Goal: Check status: Check status

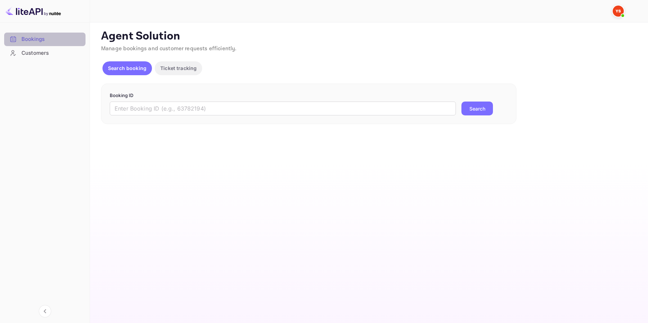
click at [46, 38] on div "Bookings" at bounding box center [51, 39] width 61 height 8
click at [144, 105] on input "text" at bounding box center [283, 108] width 346 height 14
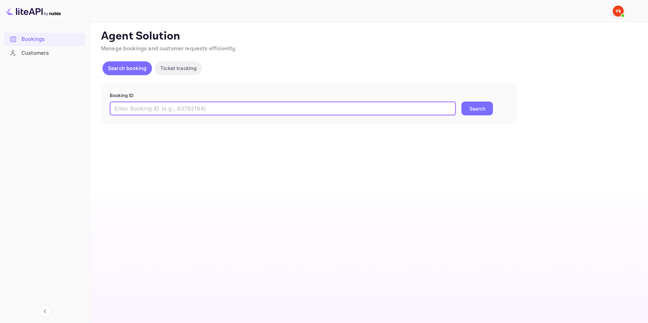
paste input "9679784"
type input "9679784"
click at [474, 107] on button "Search" at bounding box center [478, 108] width 32 height 14
click at [25, 36] on div "Bookings" at bounding box center [51, 39] width 61 height 8
click at [42, 54] on div "Customers" at bounding box center [51, 53] width 61 height 8
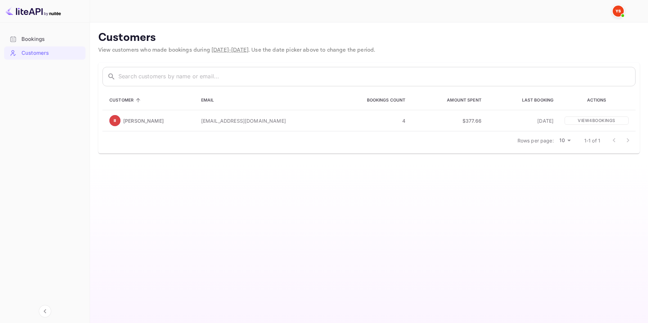
click at [27, 40] on div "Bookings" at bounding box center [51, 39] width 61 height 8
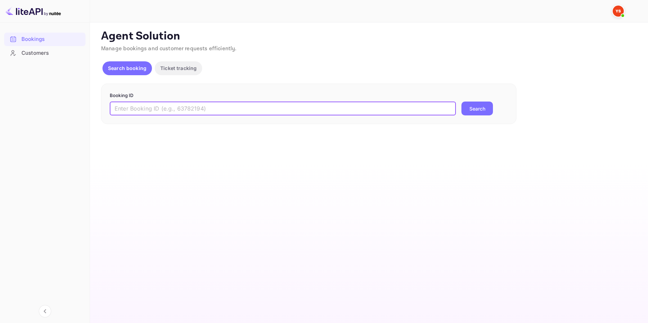
click at [122, 108] on input "text" at bounding box center [283, 108] width 346 height 14
paste input "9679784"
type input "9679784"
click at [475, 108] on button "Search" at bounding box center [478, 108] width 32 height 14
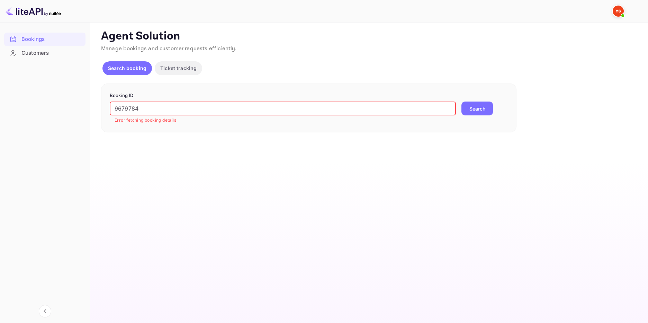
drag, startPoint x: 153, startPoint y: 105, endPoint x: 90, endPoint y: 102, distance: 62.7
click at [90, 102] on div "Unsaved Changes Ticket Affiliate URL [URL][DOMAIN_NAME] Business partner name N…" at bounding box center [365, 78] width 550 height 110
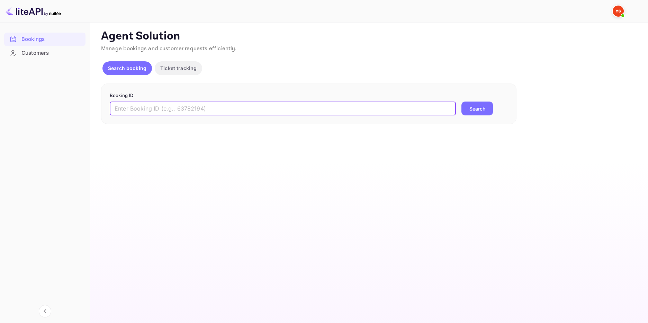
click at [129, 108] on input "text" at bounding box center [283, 108] width 346 height 14
paste input "9679784"
type input "9679784"
click at [135, 60] on div "Agent Solution Manage bookings and customer requests efficiently. Search bookin…" at bounding box center [368, 76] width 535 height 95
click at [135, 64] on button "Search booking" at bounding box center [127, 68] width 50 height 14
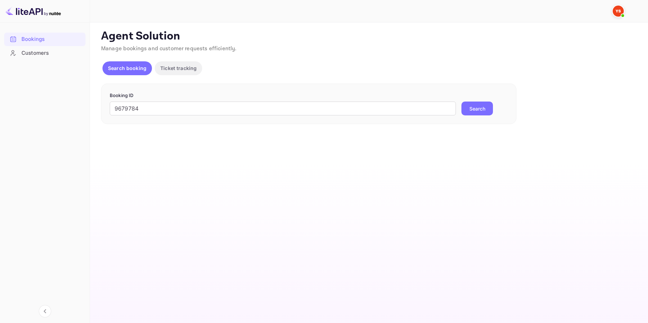
click at [128, 69] on p "Search booking" at bounding box center [127, 67] width 38 height 7
drag, startPoint x: 146, startPoint y: 111, endPoint x: 106, endPoint y: 105, distance: 40.6
click at [106, 105] on div "Booking ID 9679784 ​ Search" at bounding box center [308, 103] width 415 height 41
paste input "9679784"
type input "9679784"
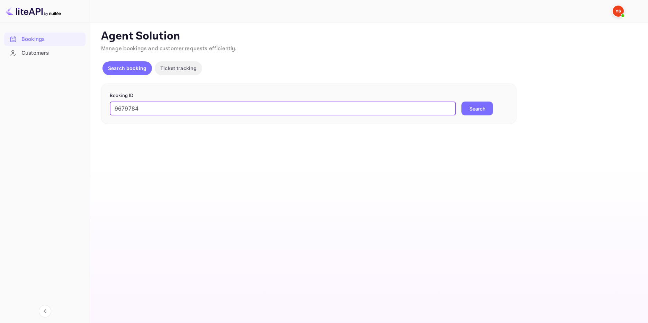
click at [462, 101] on button "Search" at bounding box center [478, 108] width 32 height 14
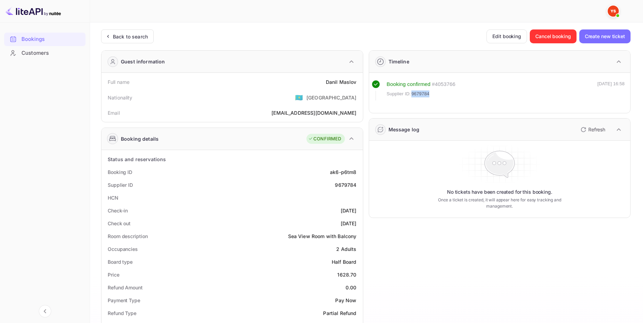
drag, startPoint x: 412, startPoint y: 92, endPoint x: 429, endPoint y: 92, distance: 16.6
click at [429, 92] on span "9679784" at bounding box center [420, 93] width 18 height 7
copy span "9679784"
drag, startPoint x: 326, startPoint y: 82, endPoint x: 356, endPoint y: 82, distance: 29.1
click at [356, 82] on div "[PERSON_NAME]" at bounding box center [341, 81] width 31 height 7
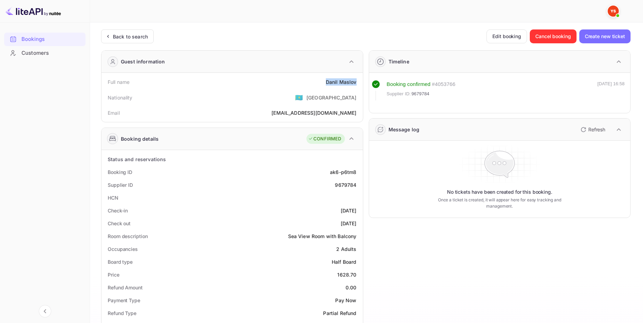
copy div "[PERSON_NAME]"
click at [338, 275] on div "1628.70" at bounding box center [346, 274] width 19 height 7
drag, startPoint x: 339, startPoint y: 275, endPoint x: 355, endPoint y: 276, distance: 16.6
click at [355, 276] on div "1628.70" at bounding box center [346, 274] width 19 height 7
copy div "1628.70"
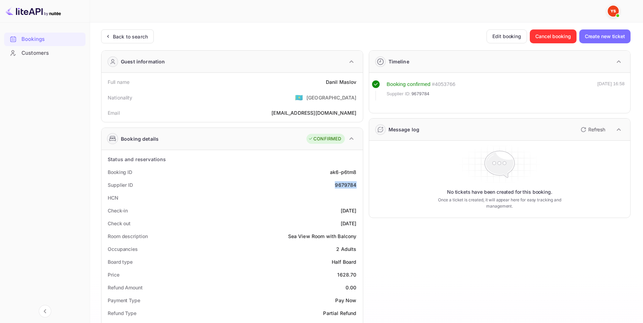
drag, startPoint x: 335, startPoint y: 185, endPoint x: 356, endPoint y: 185, distance: 20.8
click at [356, 185] on div "9679784" at bounding box center [345, 184] width 21 height 7
copy div "9679784"
click at [32, 39] on div "Bookings" at bounding box center [51, 39] width 61 height 8
click at [23, 160] on div "Bookings Customers" at bounding box center [45, 171] width 90 height 284
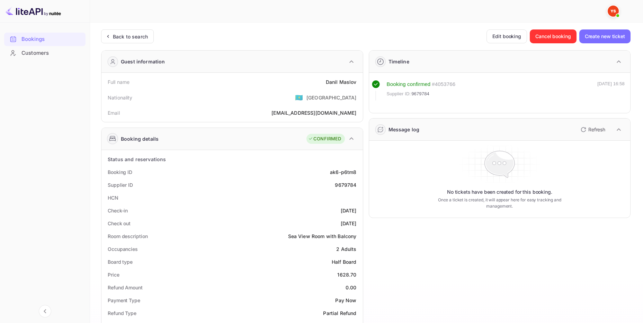
click at [32, 10] on img at bounding box center [33, 11] width 55 height 11
click at [33, 41] on div "Bookings" at bounding box center [51, 39] width 61 height 8
click at [139, 33] on div "Back to search" at bounding box center [130, 36] width 35 height 7
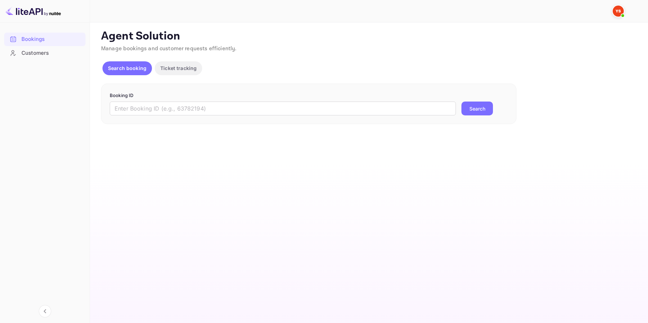
click at [496, 47] on p "Manage bookings and customer requests efficiently." at bounding box center [368, 49] width 535 height 8
drag, startPoint x: 48, startPoint y: 0, endPoint x: 422, endPoint y: 27, distance: 375.3
click at [422, 27] on div "Unsaved Changes Ticket Affiliate URL [URL][DOMAIN_NAME] Business partner name N…" at bounding box center [365, 73] width 550 height 101
